Goal: Entertainment & Leisure: Consume media (video, audio)

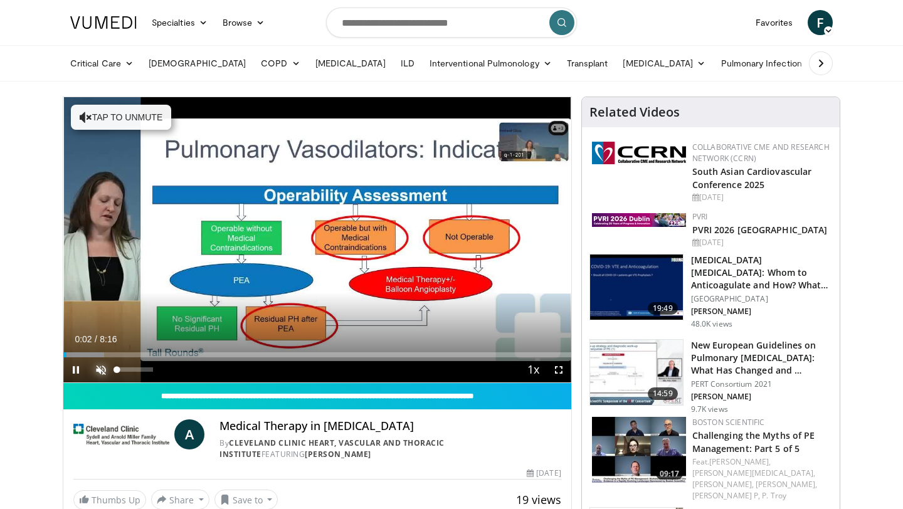
click at [100, 367] on span "Video Player" at bounding box center [100, 369] width 25 height 25
click at [559, 371] on span "Video Player" at bounding box center [558, 369] width 25 height 25
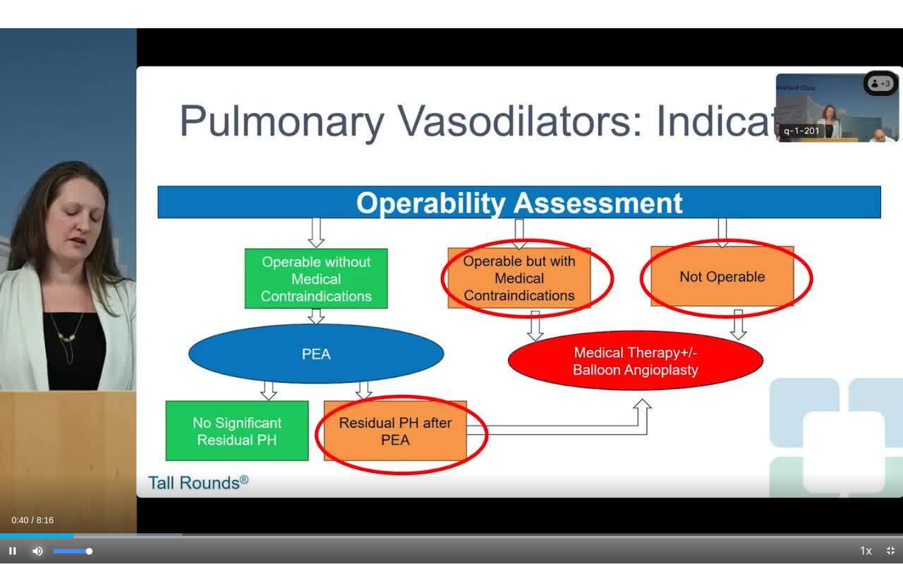
click at [35, 508] on span "Video Player" at bounding box center [37, 551] width 25 height 25
click at [37, 508] on span "Video Player" at bounding box center [37, 551] width 25 height 25
drag, startPoint x: 90, startPoint y: 549, endPoint x: 60, endPoint y: 552, distance: 30.3
click at [60, 508] on div "Volume Level" at bounding box center [56, 551] width 6 height 4
click at [62, 508] on div "25%" at bounding box center [72, 551] width 44 height 25
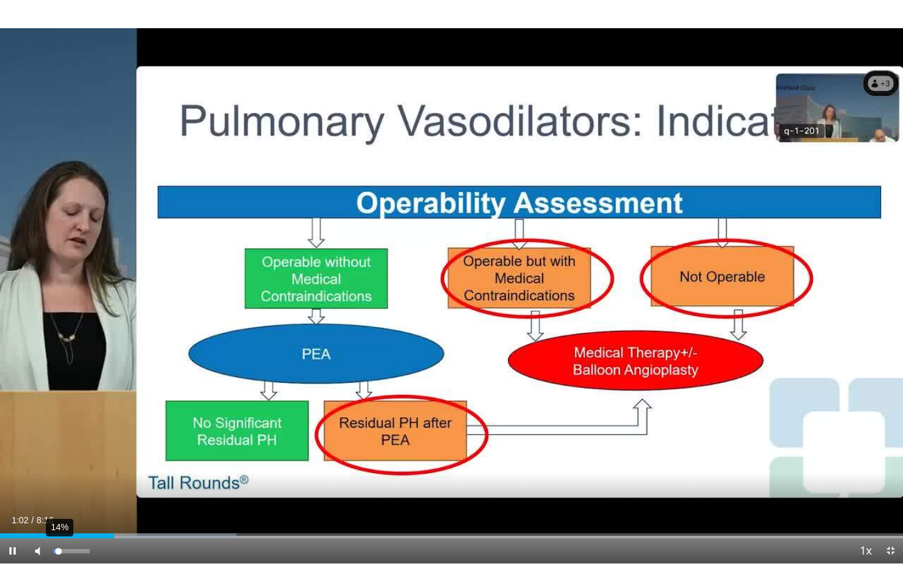
click at [58, 508] on div "Volume Level" at bounding box center [55, 551] width 5 height 4
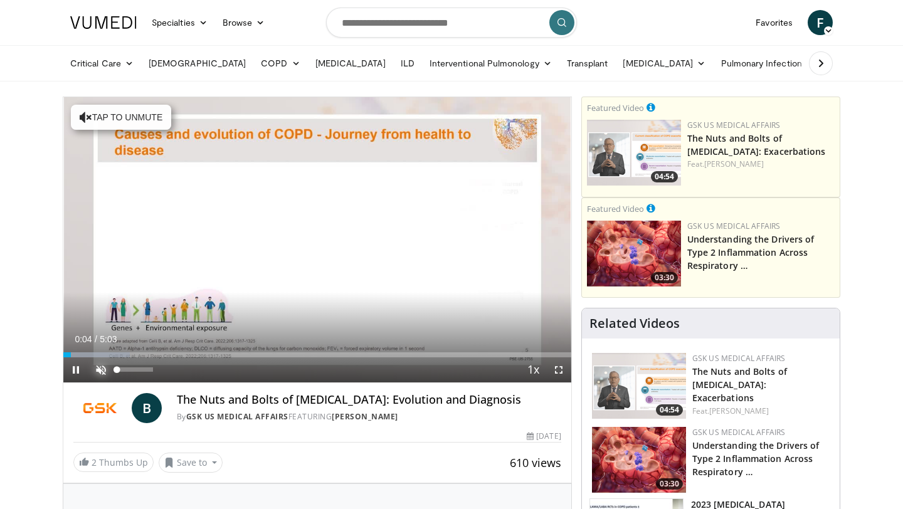
click at [98, 371] on span "Video Player" at bounding box center [100, 369] width 25 height 25
click at [559, 373] on span "Video Player" at bounding box center [558, 369] width 25 height 25
